Goal: Transaction & Acquisition: Purchase product/service

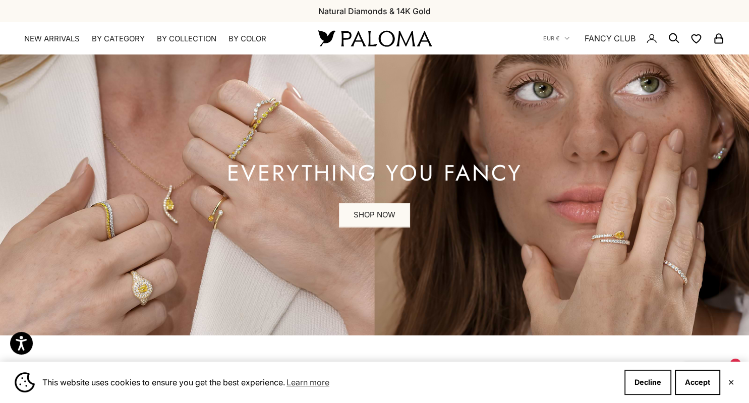
click at [644, 383] on button "Decline" at bounding box center [647, 382] width 47 height 25
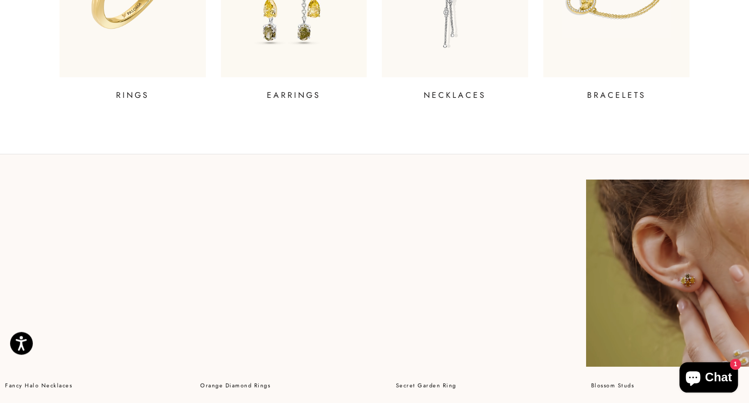
scroll to position [589, 0]
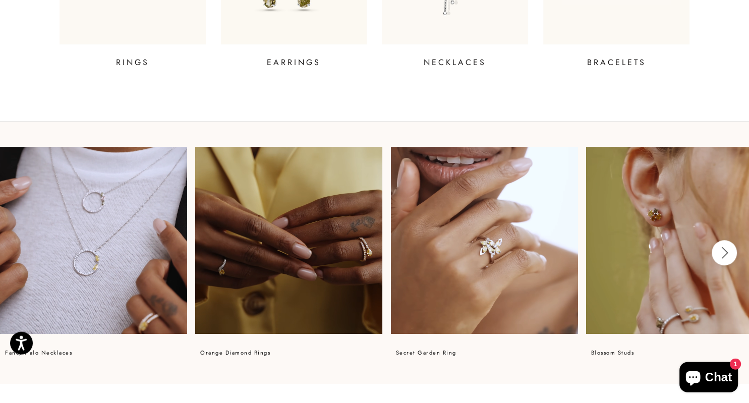
click at [358, 263] on video at bounding box center [288, 240] width 187 height 187
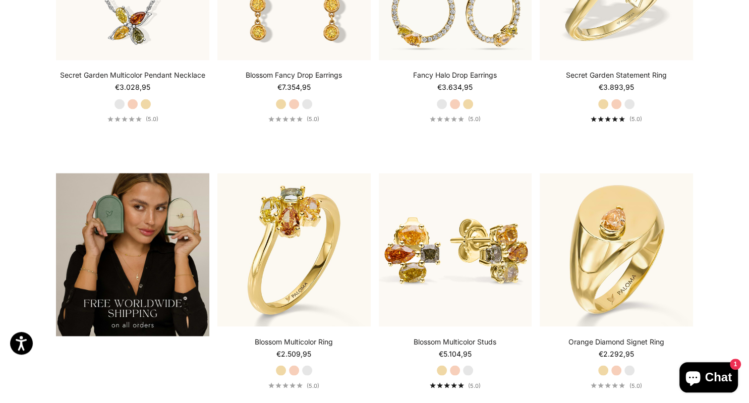
scroll to position [1746, 0]
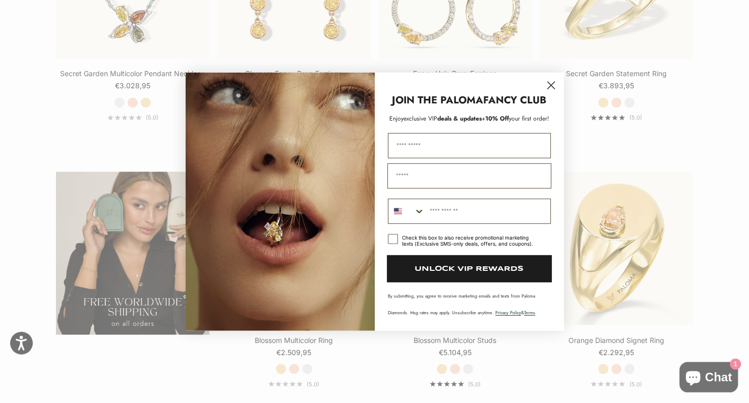
click at [547, 88] on circle "Close dialog" at bounding box center [550, 85] width 17 height 17
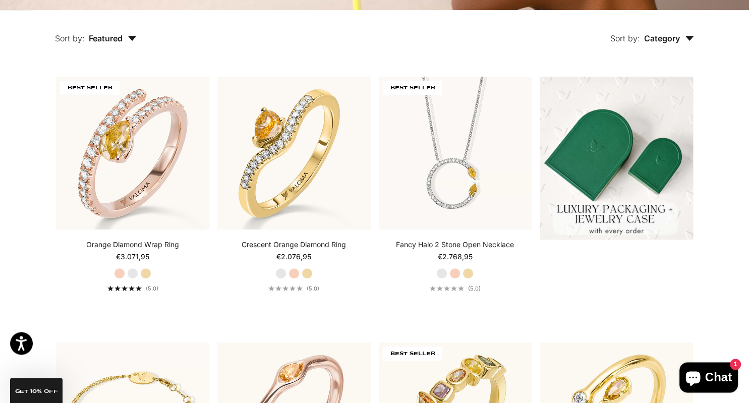
scroll to position [237, 0]
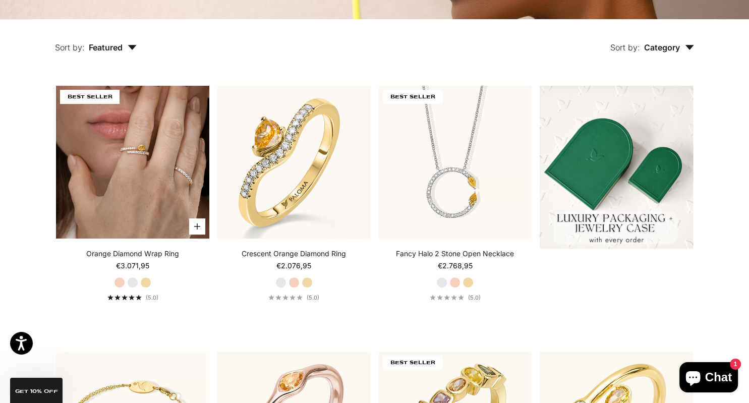
click at [123, 200] on img at bounding box center [132, 162] width 153 height 153
click at [138, 196] on img at bounding box center [132, 162] width 153 height 153
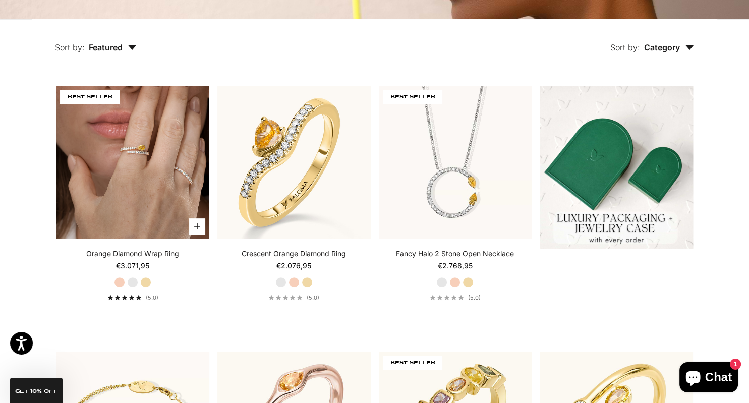
click at [138, 196] on img at bounding box center [132, 162] width 153 height 153
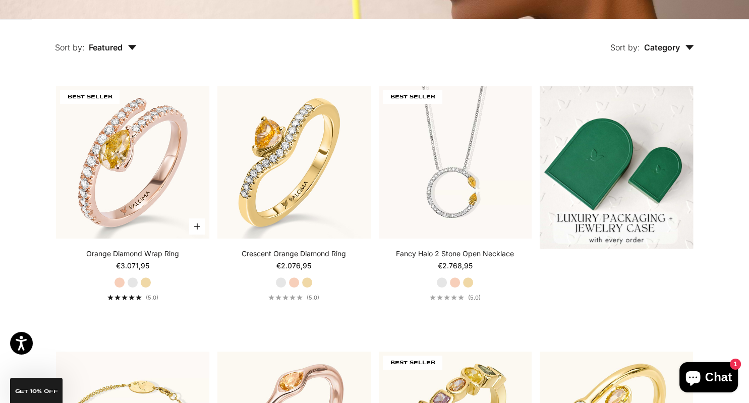
scroll to position [0, 0]
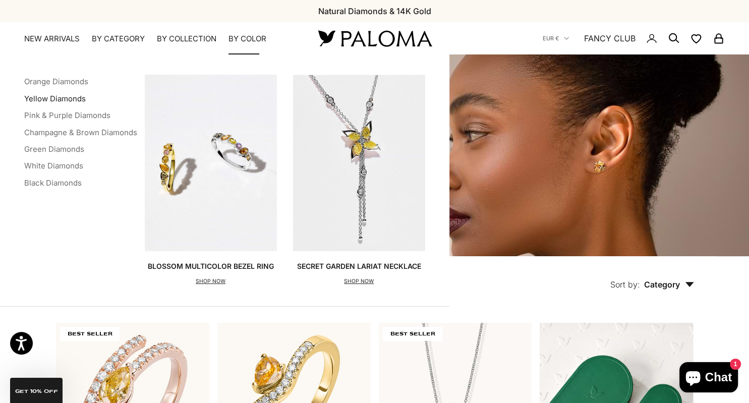
click at [55, 101] on link "Yellow Diamonds" at bounding box center [55, 99] width 62 height 10
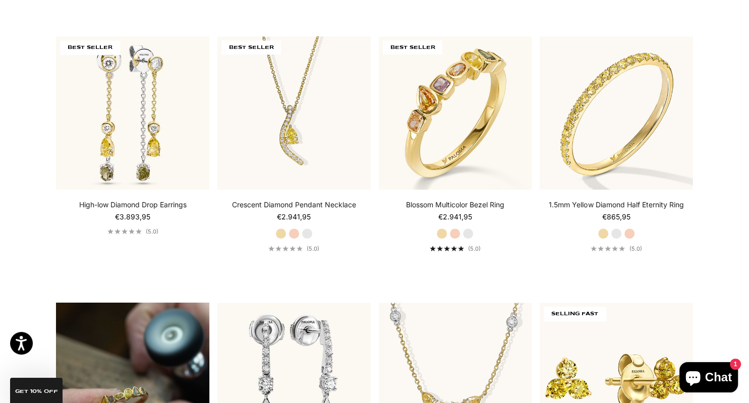
scroll to position [552, 0]
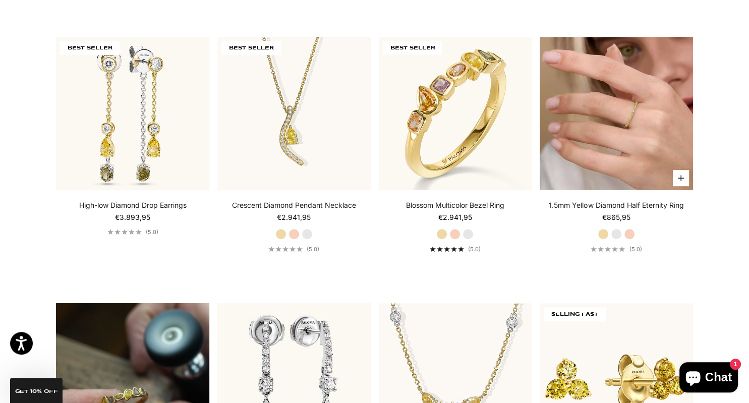
click at [585, 172] on img at bounding box center [615, 113] width 153 height 153
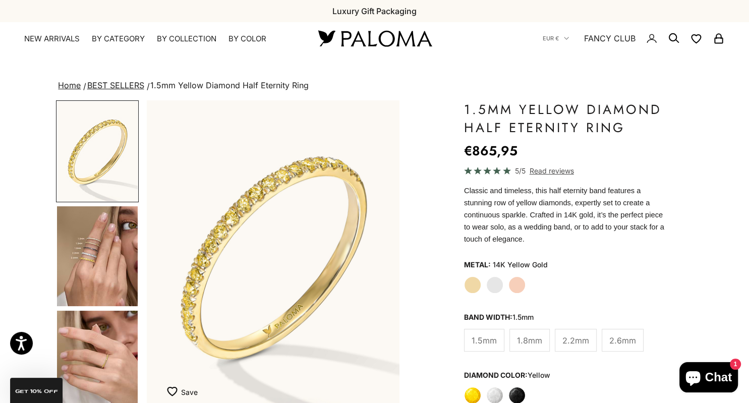
click at [110, 370] on img "Go to item 5" at bounding box center [97, 361] width 81 height 100
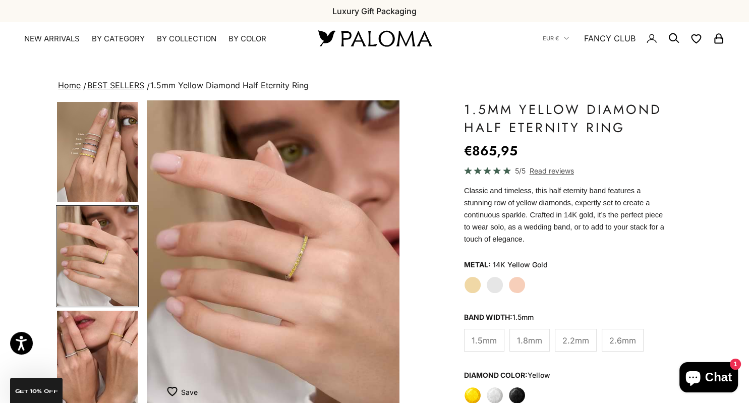
click at [110, 371] on img "Go to item 6" at bounding box center [97, 361] width 81 height 100
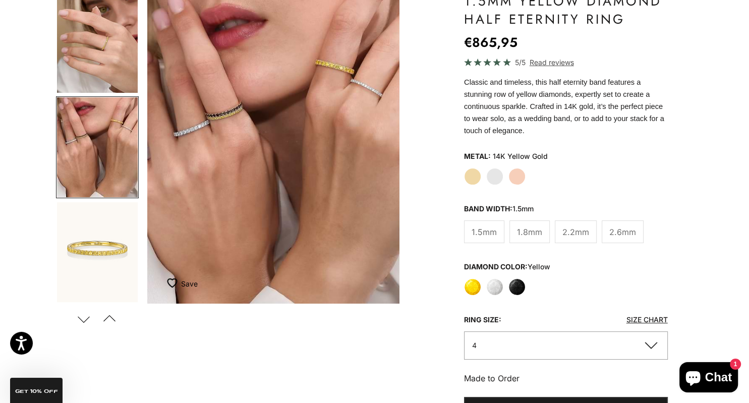
scroll to position [98, 0]
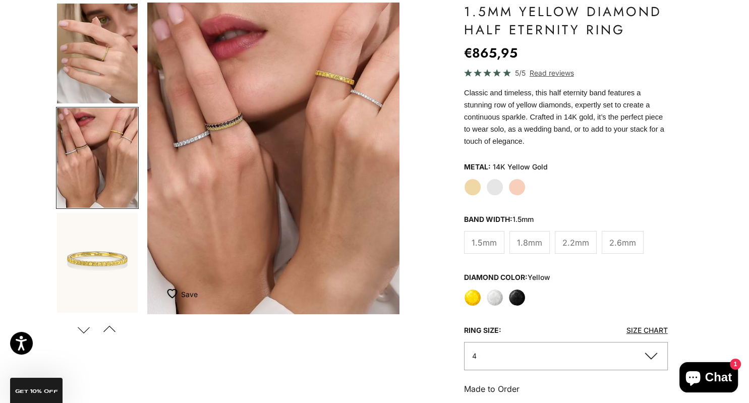
click at [86, 326] on button "Next" at bounding box center [84, 329] width 23 height 23
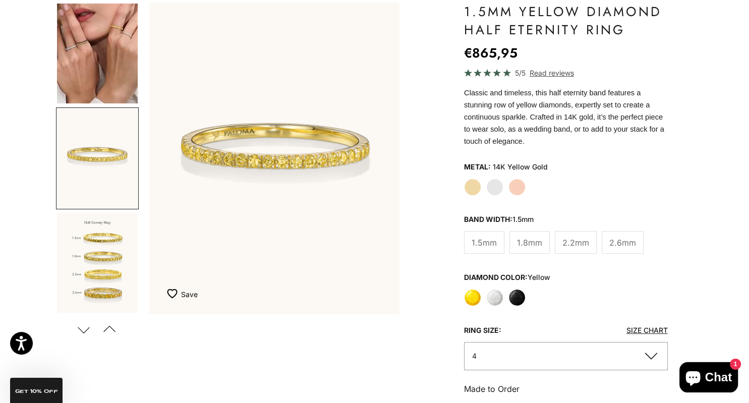
scroll to position [0, 1057]
click at [108, 286] on img "Go to item 10" at bounding box center [97, 262] width 81 height 100
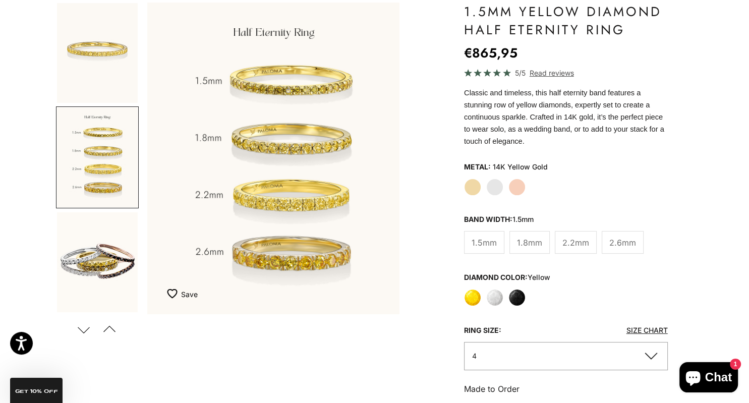
click at [576, 236] on span "2.2mm" at bounding box center [575, 242] width 27 height 13
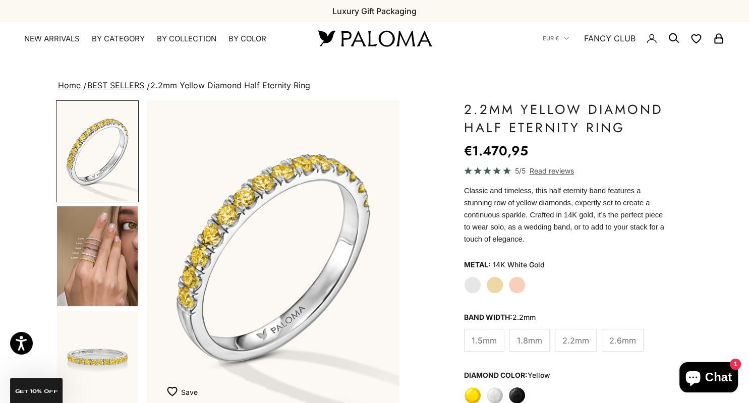
click at [112, 253] on img "Go to item 4" at bounding box center [97, 256] width 81 height 100
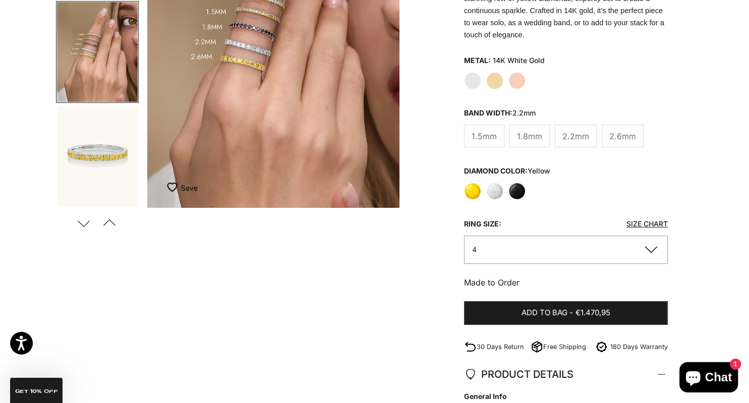
scroll to position [163, 0]
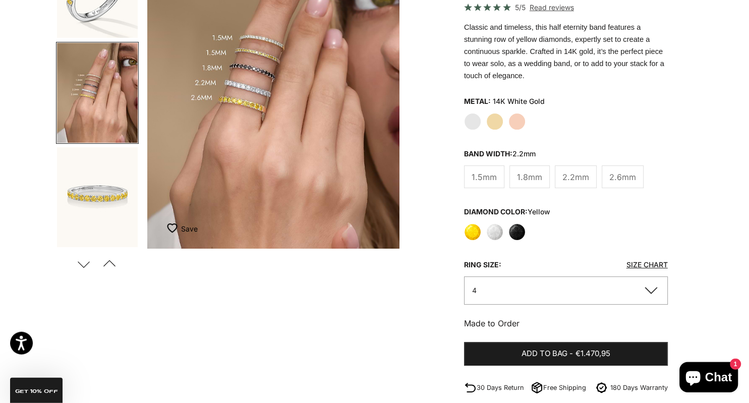
click at [87, 263] on button "Next" at bounding box center [84, 263] width 23 height 23
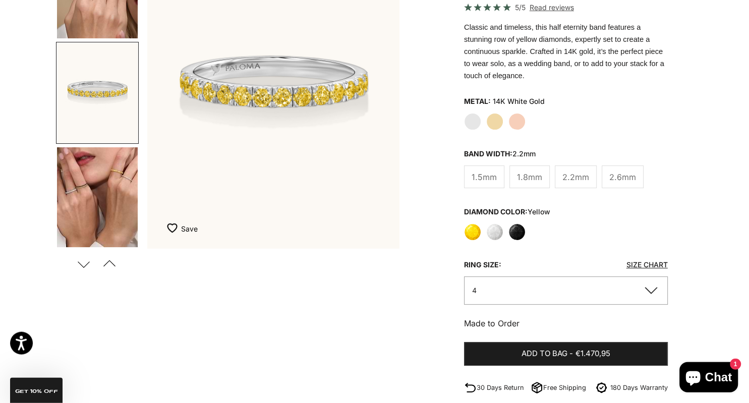
scroll to position [0, 529]
click at [108, 192] on img "Go to item 8" at bounding box center [97, 197] width 81 height 100
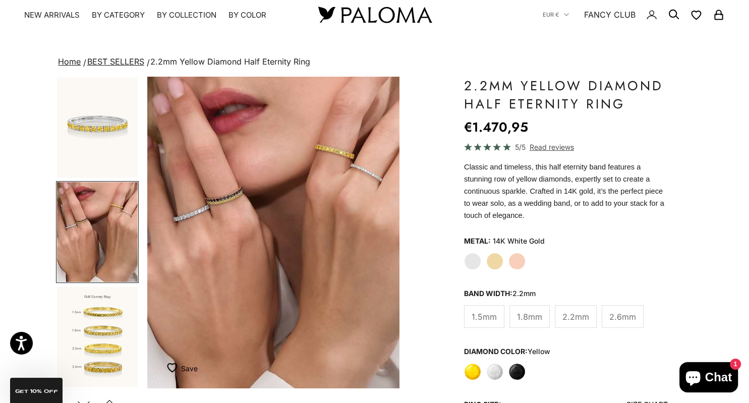
scroll to position [0, 0]
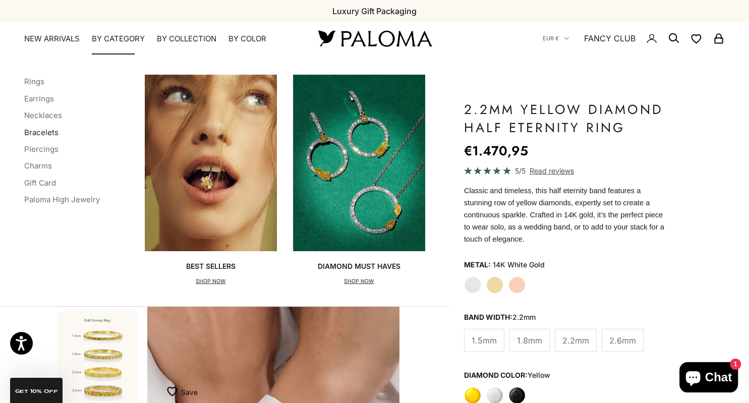
click at [51, 133] on link "Bracelets" at bounding box center [41, 133] width 34 height 10
